Goal: Check status: Check status

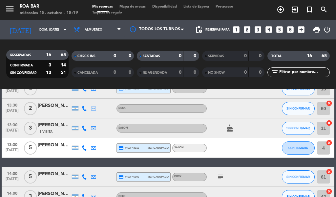
scroll to position [176, 0]
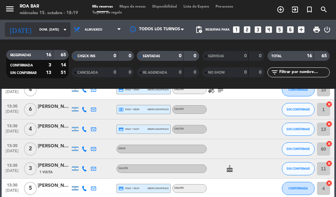
click at [54, 27] on input "dom. [DATE]" at bounding box center [57, 30] width 43 height 10
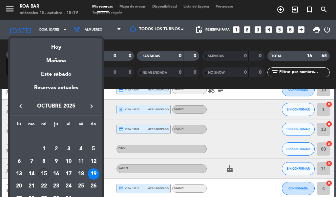
click at [44, 172] on div "15" at bounding box center [43, 173] width 11 height 11
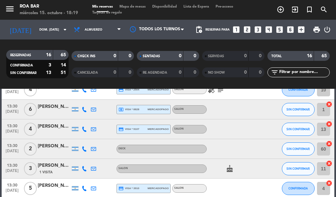
type input "mié. [DATE]"
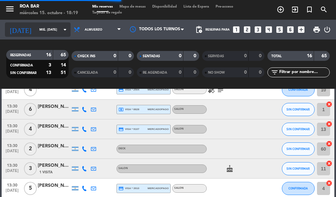
scroll to position [0, 0]
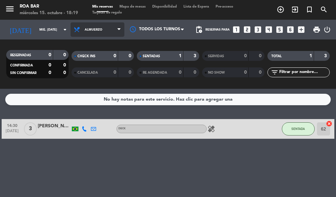
click at [119, 26] on span "Almuerzo" at bounding box center [98, 29] width 54 height 14
click at [98, 88] on div "menu ROA BAR miércoles 15. octubre - 18:19 Mis reservas Mapa de mesas Disponibi…" at bounding box center [168, 44] width 336 height 89
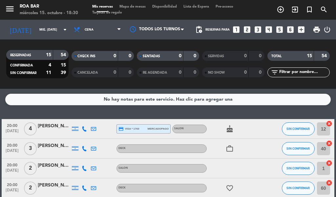
drag, startPoint x: 63, startPoint y: 149, endPoint x: 60, endPoint y: 152, distance: 4.4
click at [60, 152] on div at bounding box center [54, 151] width 33 height 5
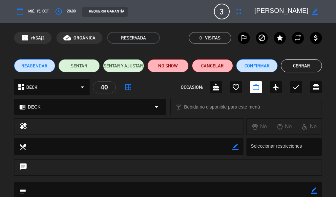
click at [298, 64] on button "Cerrar" at bounding box center [301, 65] width 41 height 13
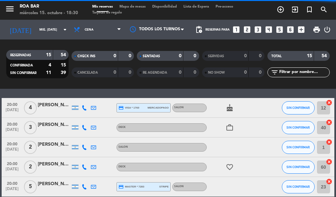
scroll to position [33, 0]
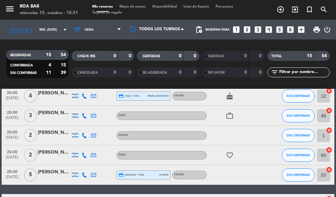
click at [57, 156] on div at bounding box center [54, 158] width 33 height 5
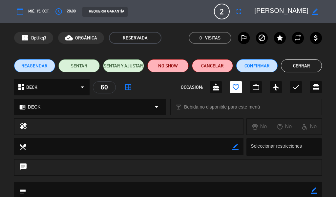
click at [300, 72] on button "Cerrar" at bounding box center [301, 65] width 41 height 13
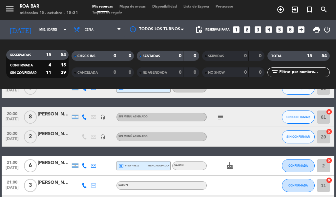
scroll to position [131, 0]
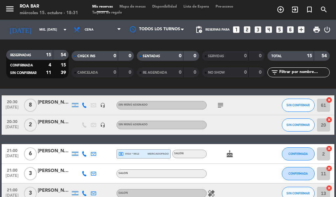
click at [64, 99] on div "[PERSON_NAME]" at bounding box center [54, 103] width 33 height 8
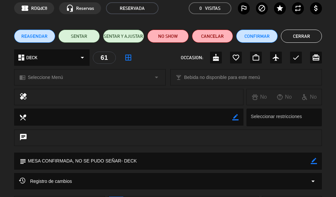
scroll to position [19, 0]
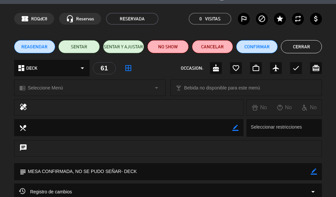
click at [306, 45] on button "Cerrar" at bounding box center [301, 46] width 41 height 13
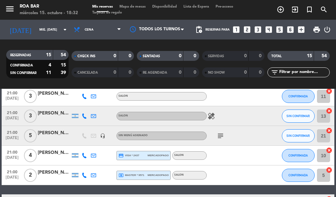
scroll to position [197, 0]
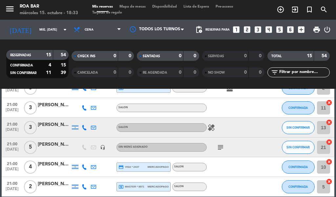
click at [58, 124] on div "[PERSON_NAME] Aquerreta" at bounding box center [54, 125] width 33 height 8
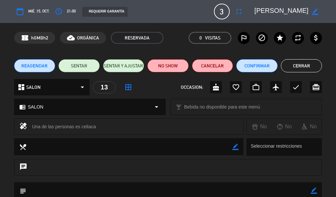
click at [311, 63] on button "Cerrar" at bounding box center [301, 65] width 41 height 13
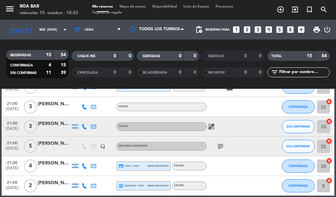
scroll to position [230, 0]
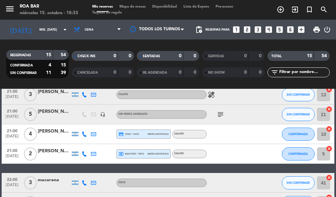
click at [60, 109] on div "[PERSON_NAME]" at bounding box center [54, 112] width 33 height 8
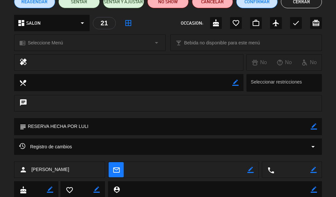
scroll to position [66, 0]
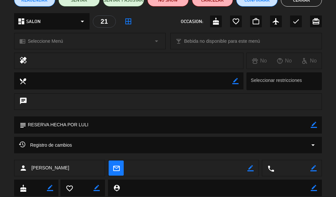
click at [284, 1] on button "Cerrar" at bounding box center [301, -1] width 41 height 13
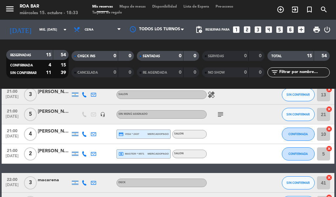
click at [60, 138] on div at bounding box center [54, 137] width 33 height 5
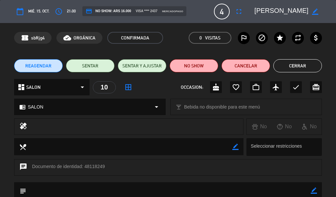
click at [310, 65] on button "Cerrar" at bounding box center [298, 65] width 49 height 13
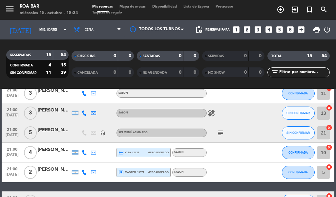
scroll to position [212, 0]
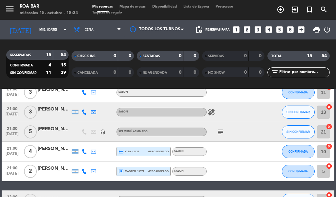
click at [36, 116] on div "3" at bounding box center [30, 111] width 15 height 19
click at [56, 110] on div "[PERSON_NAME] Aquerreta" at bounding box center [54, 109] width 33 height 8
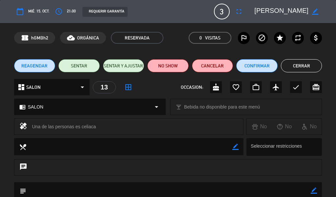
click at [282, 70] on li "Cerrar" at bounding box center [301, 65] width 41 height 13
click at [294, 66] on button "Cerrar" at bounding box center [301, 65] width 41 height 13
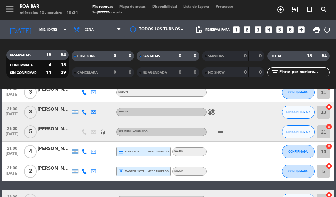
click at [50, 128] on div "[PERSON_NAME]" at bounding box center [54, 129] width 33 height 8
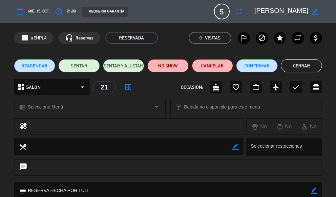
click at [311, 64] on button "Cerrar" at bounding box center [301, 65] width 41 height 13
